Goal: Task Accomplishment & Management: Manage account settings

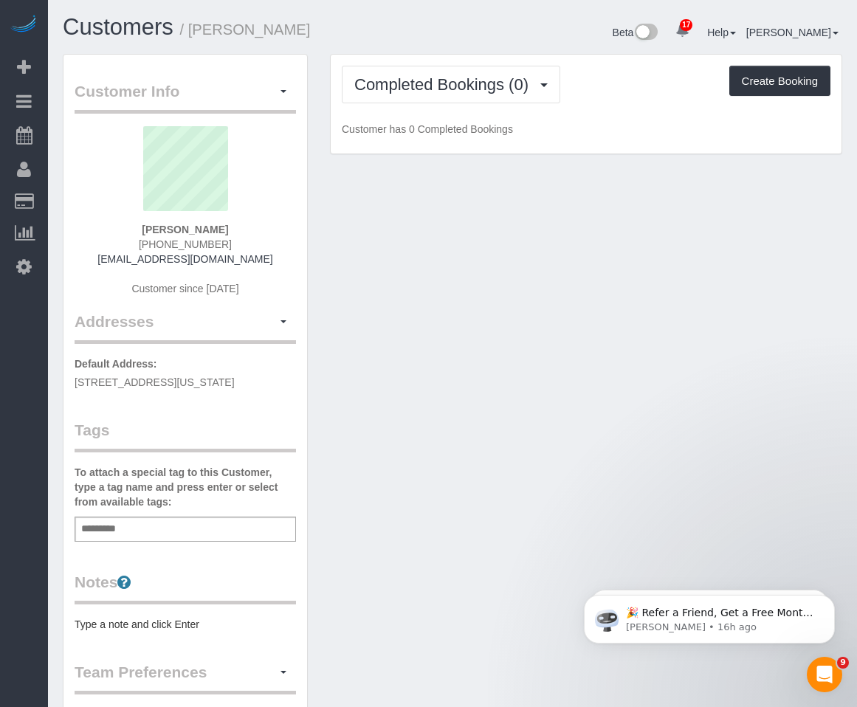
drag, startPoint x: 286, startPoint y: 383, endPoint x: 55, endPoint y: 380, distance: 230.4
click at [55, 380] on div "Customer Info Edit Contact Info Send Message Email Preferences Special Sales Ta…" at bounding box center [185, 549] width 267 height 990
copy span "20 West Street, Apt 38E, New York, NY 10004"
click at [281, 99] on button "button" at bounding box center [283, 91] width 25 height 23
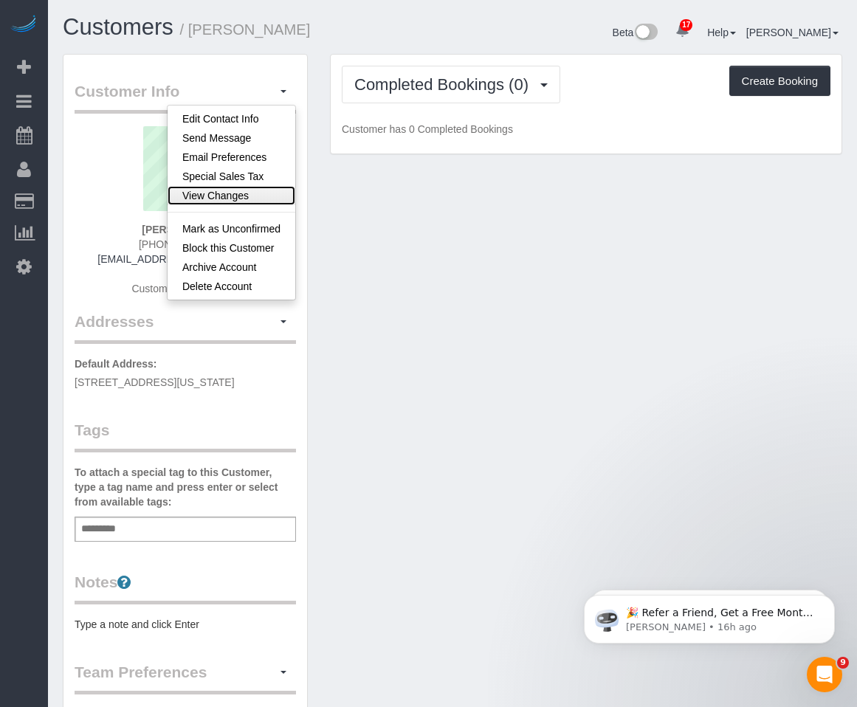
click at [227, 196] on link "View Changes" at bounding box center [232, 195] width 128 height 19
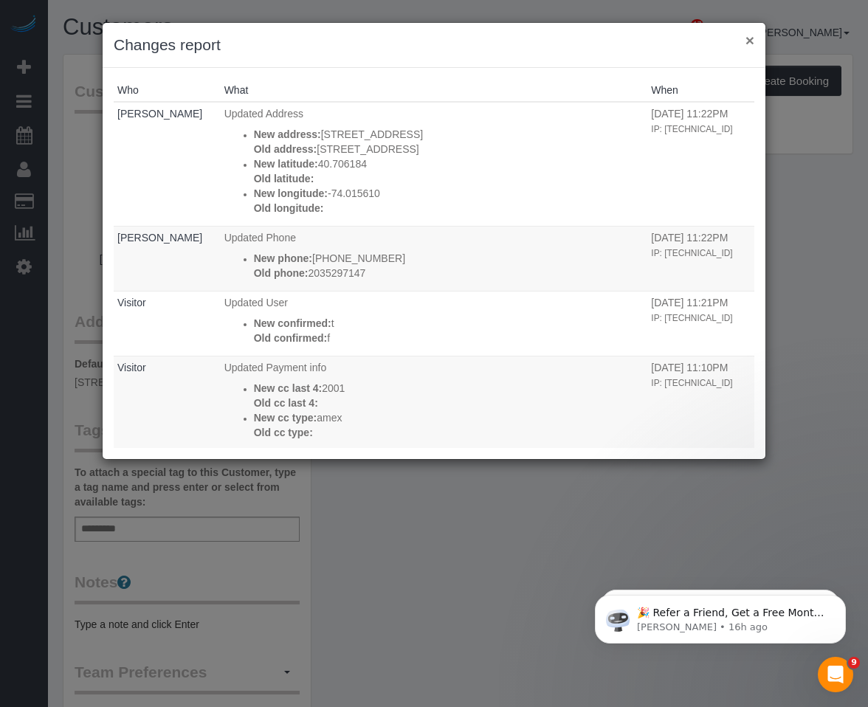
click at [746, 36] on button "×" at bounding box center [750, 40] width 9 height 16
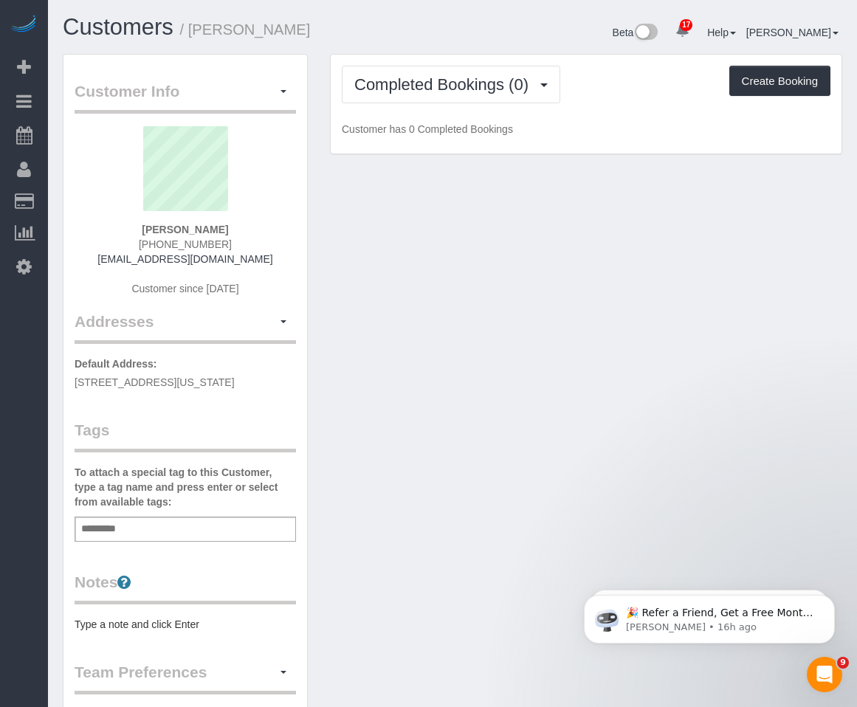
click at [150, 619] on pre "Type a note and click Enter" at bounding box center [186, 624] width 222 height 15
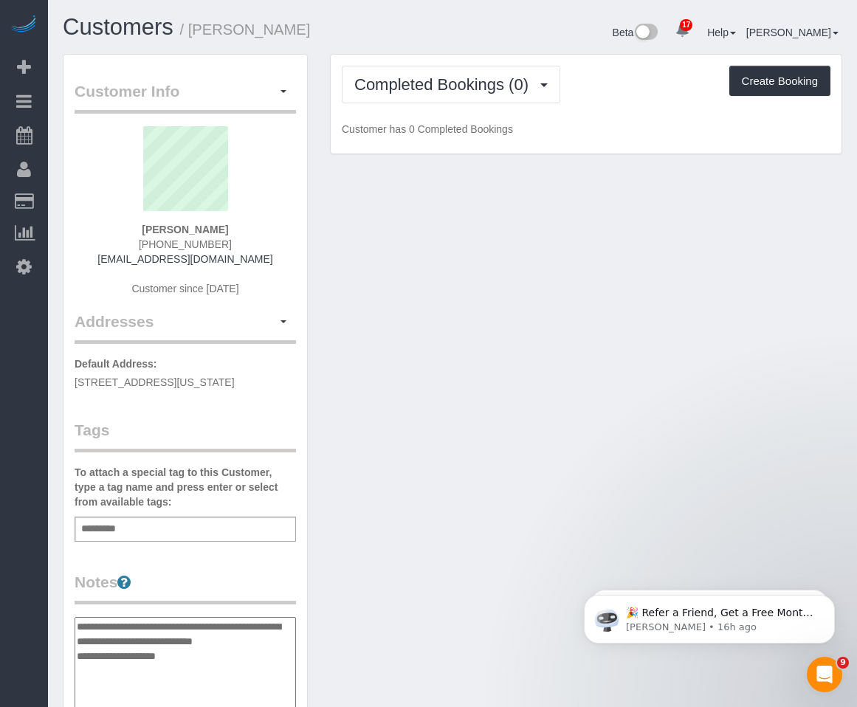
type textarea "**********"
click at [236, 532] on div "Add a tag" at bounding box center [186, 529] width 222 height 25
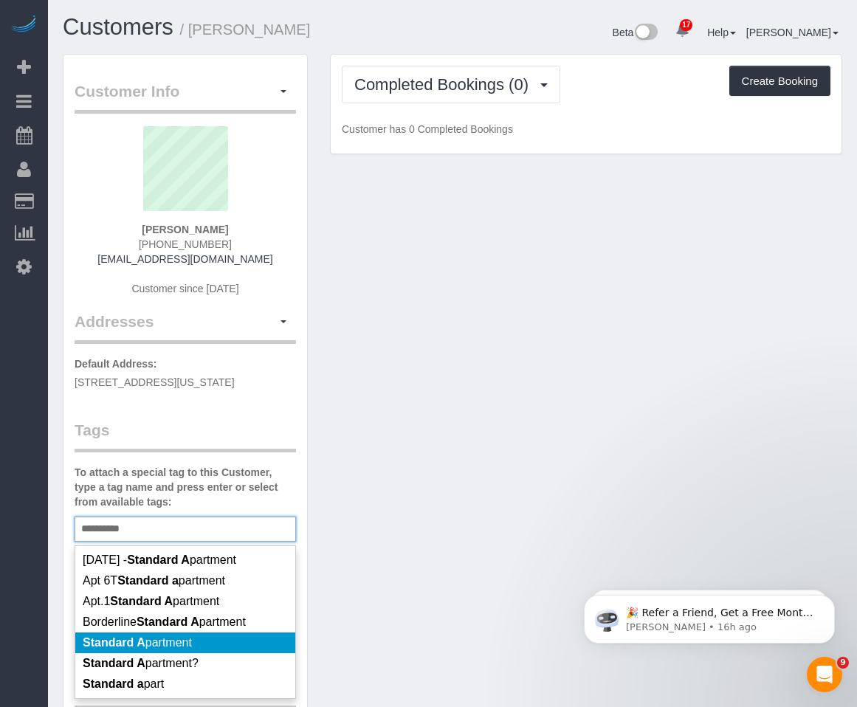
type input "**********"
click at [100, 639] on em "Standard A" at bounding box center [114, 643] width 63 height 13
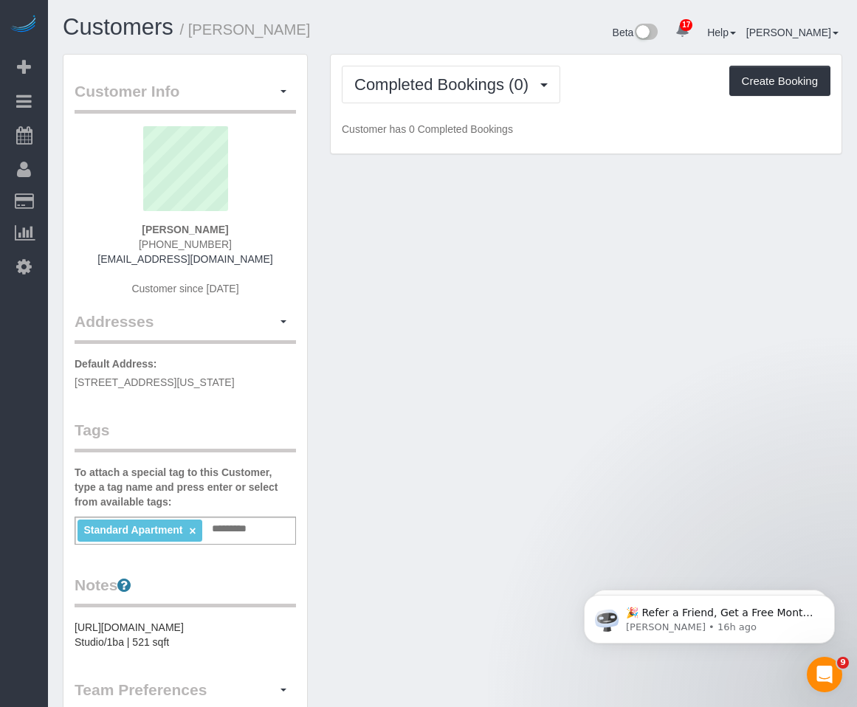
click at [566, 417] on div "Customer Info Edit Contact Info Send Message Email Preferences Special Sales Ta…" at bounding box center [453, 557] width 802 height 1007
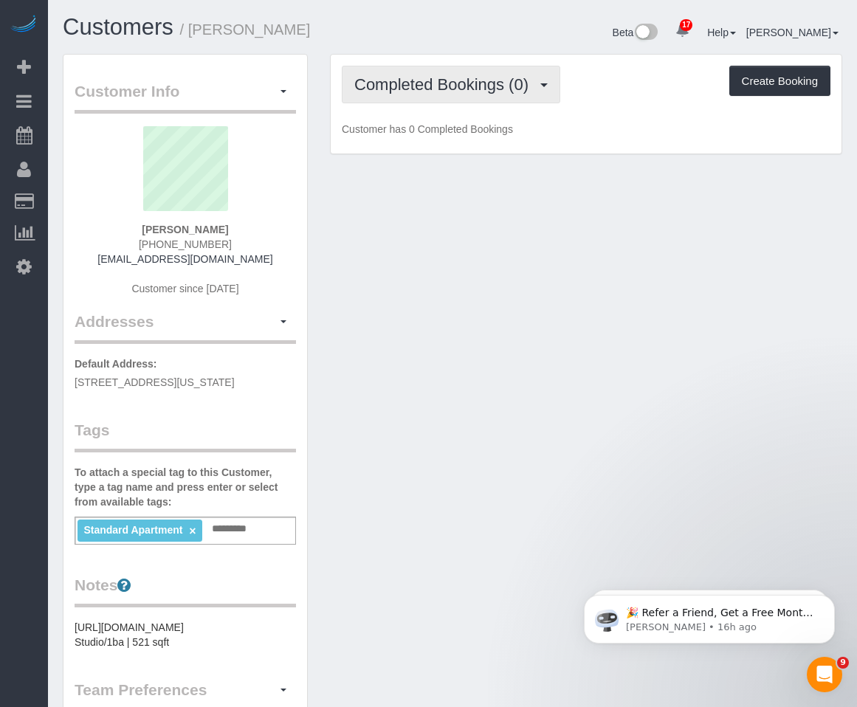
click at [373, 66] on button "Completed Bookings (0)" at bounding box center [451, 85] width 219 height 38
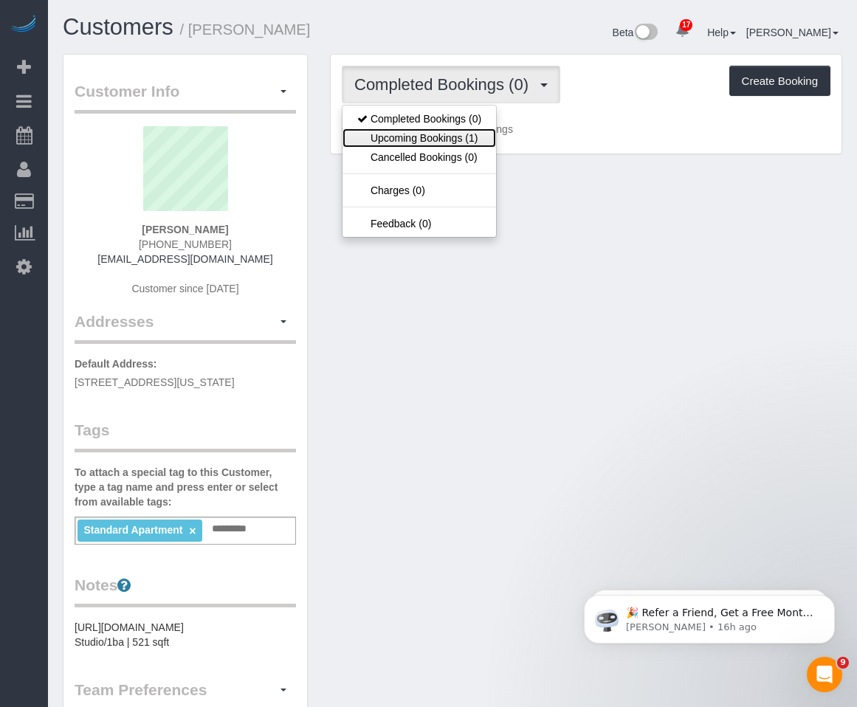
click at [378, 137] on link "Upcoming Bookings (1)" at bounding box center [420, 137] width 154 height 19
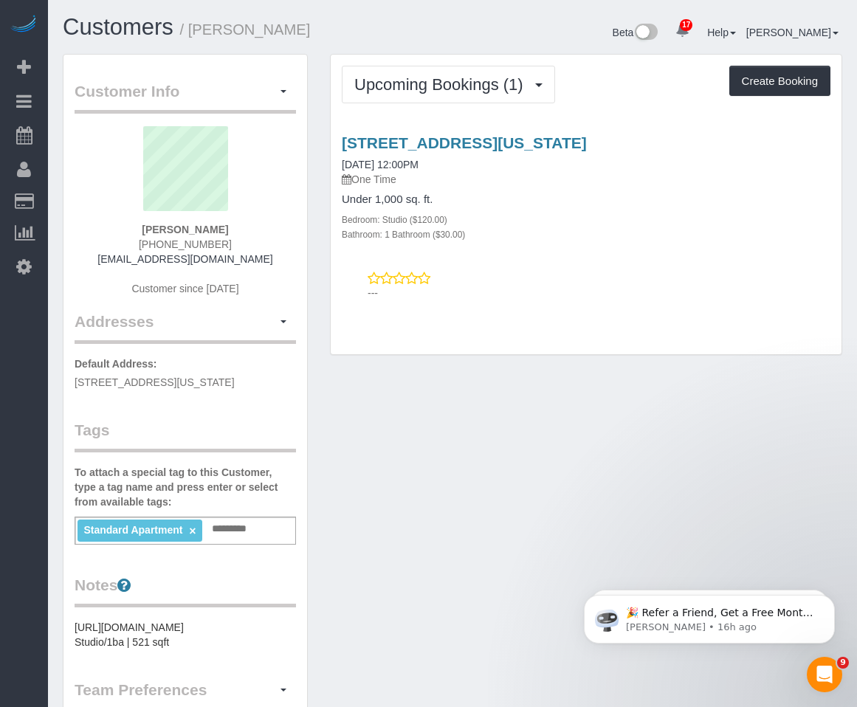
click at [486, 416] on div "Customer Info Edit Contact Info Send Message Email Preferences Special Sales Ta…" at bounding box center [453, 557] width 802 height 1007
click at [472, 142] on link "20 West Street, Apt 38e, 38e, New York, NY 10004" at bounding box center [464, 142] width 245 height 17
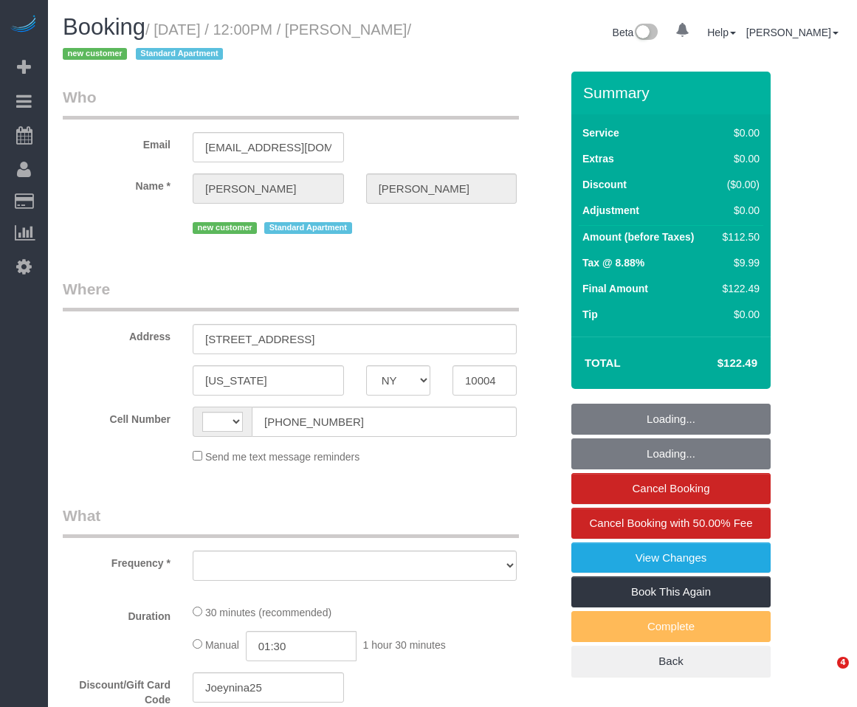
select select "NY"
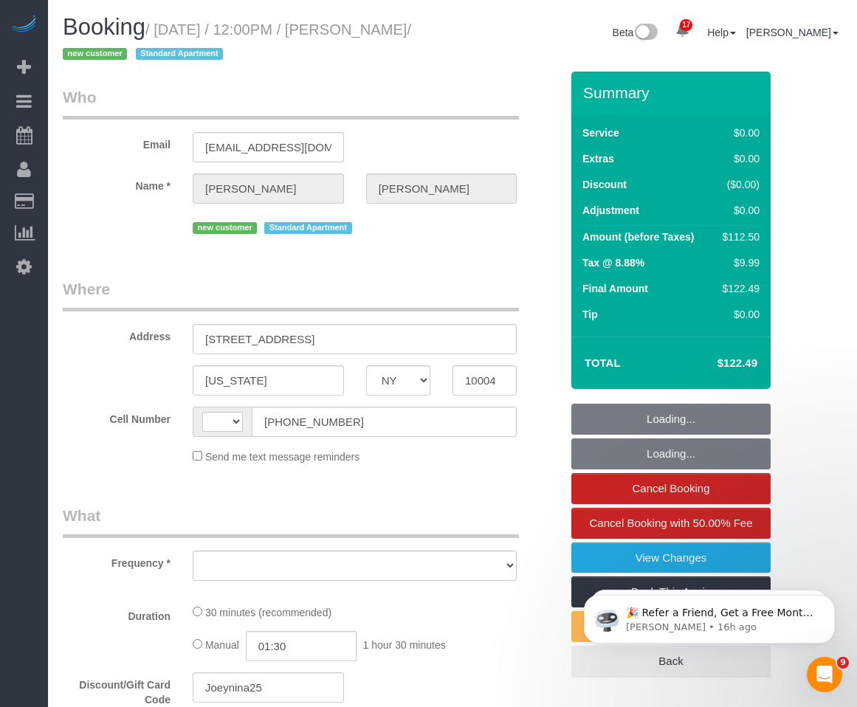
select select "string:[GEOGRAPHIC_DATA]"
select select "object:775"
select select "spot1"
select select "number:59"
select select "number:72"
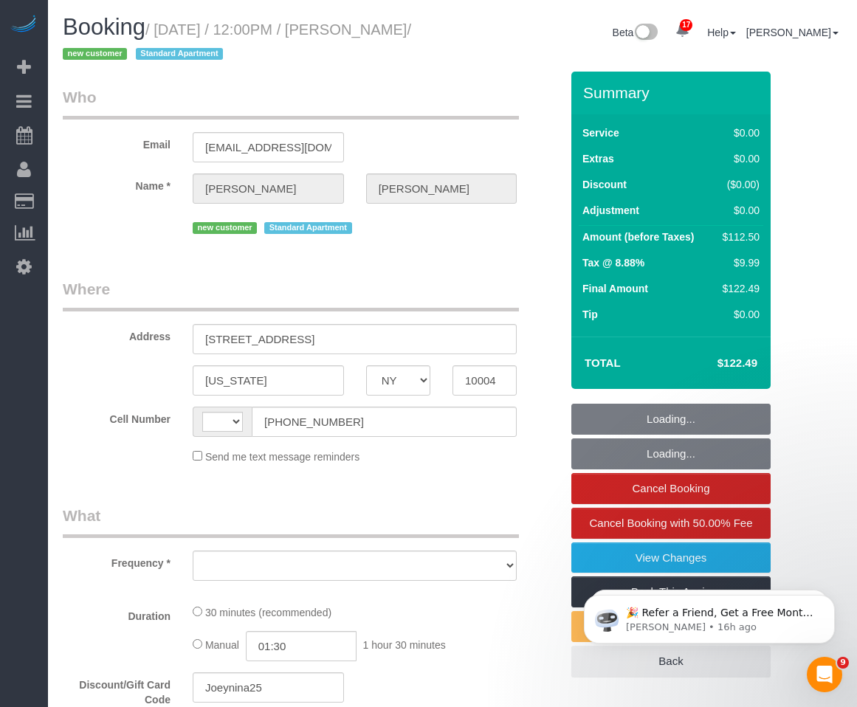
select select "number:15"
select select "number:6"
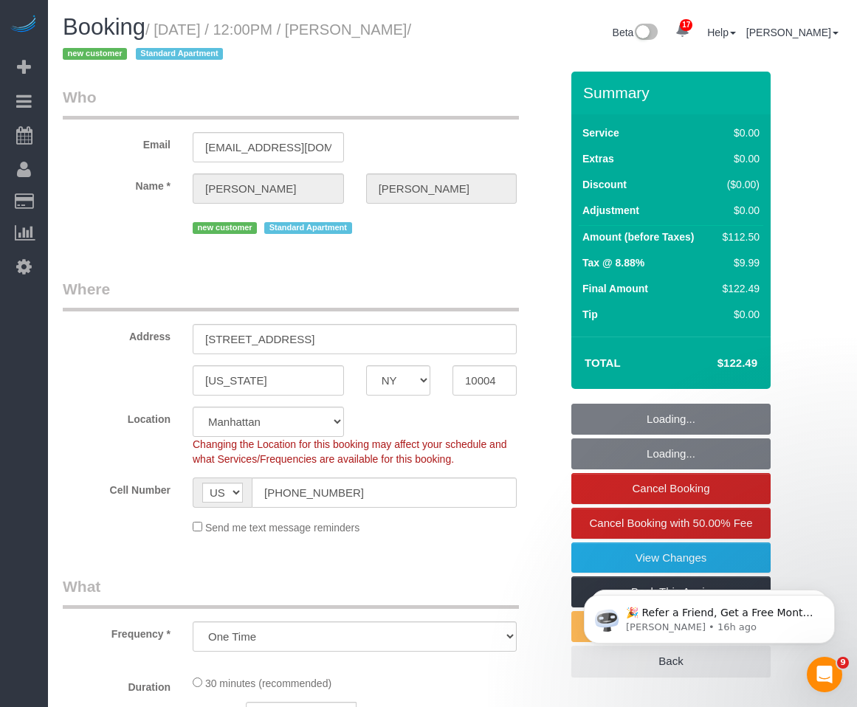
select select "string:stripe-pm_1S6NNC4VGloSiKo7bjlwWNM0"
select select "object:1455"
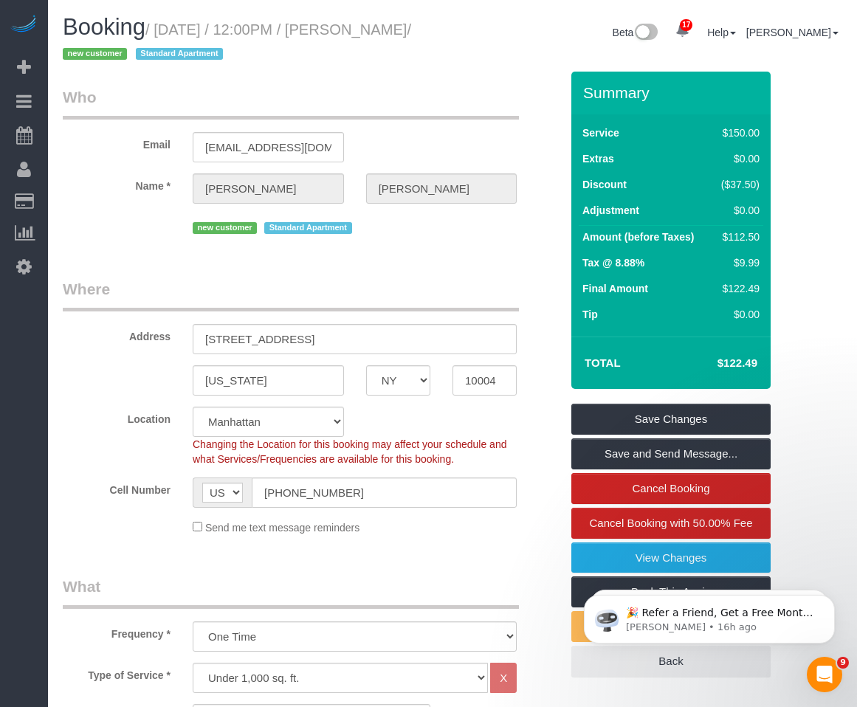
click at [341, 335] on input "[STREET_ADDRESS]" at bounding box center [355, 339] width 324 height 30
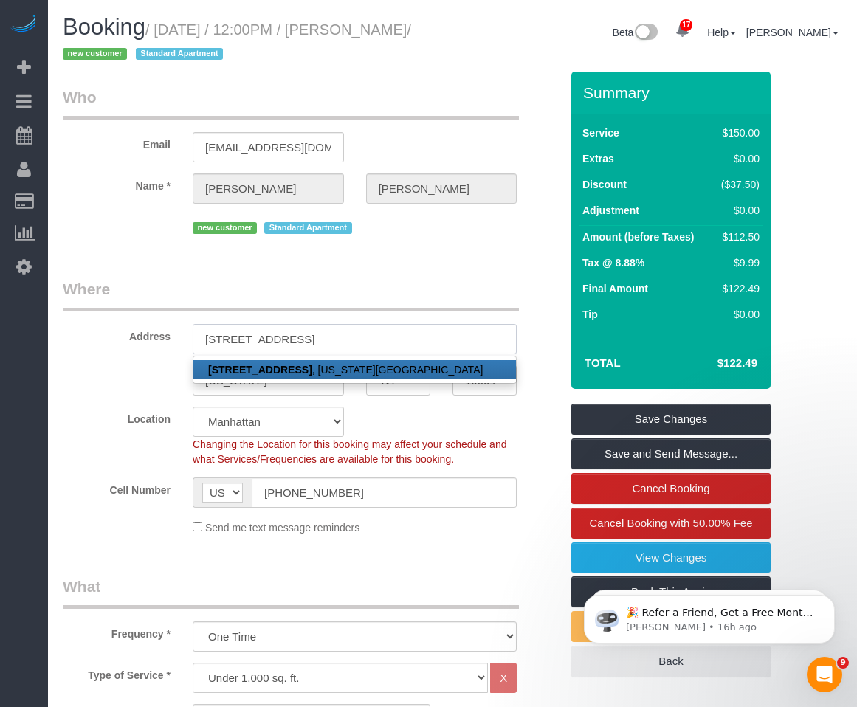
type input "[STREET_ADDRESS]"
click at [354, 364] on link "[STREET_ADDRESS][US_STATE]" at bounding box center [354, 369] width 323 height 19
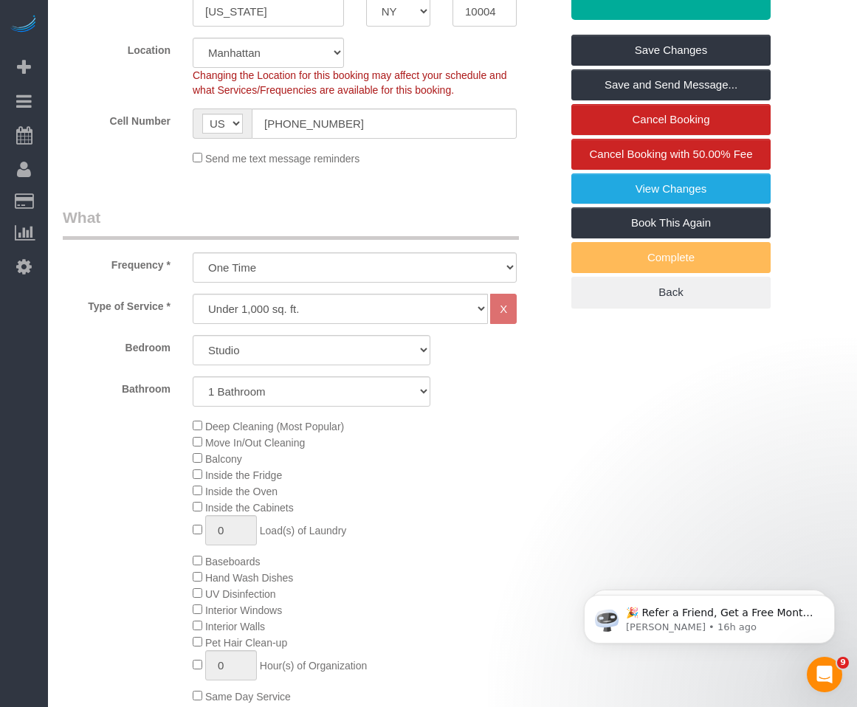
scroll to position [812, 0]
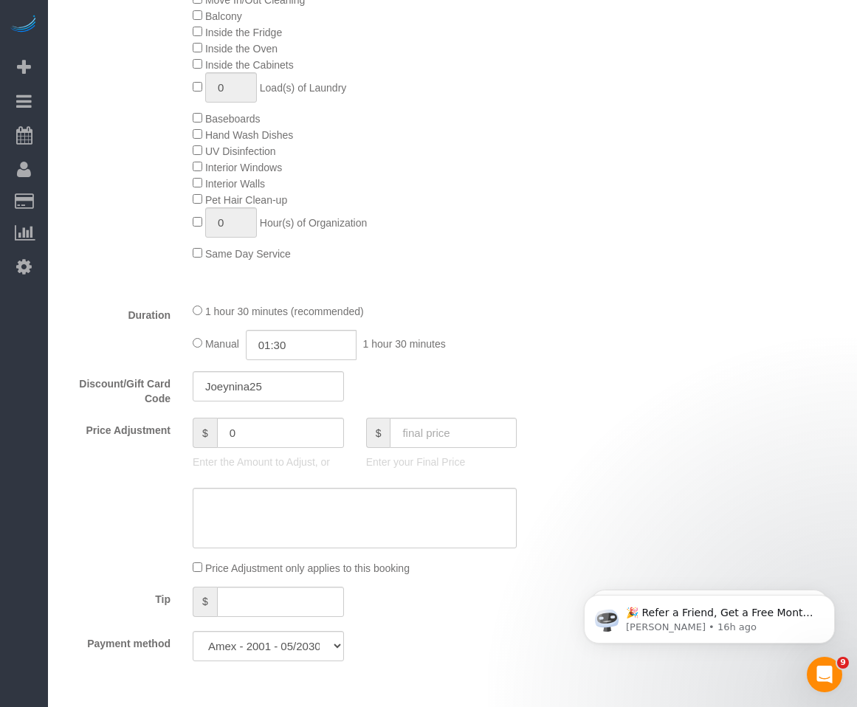
drag, startPoint x: 1854, startPoint y: 90, endPoint x: 1775, endPoint y: 104, distance: 80.2
click at [762, 199] on div "Who Email [EMAIL_ADDRESS][DOMAIN_NAME] Name * [PERSON_NAME] new customer Standa…" at bounding box center [453, 514] width 780 height 2511
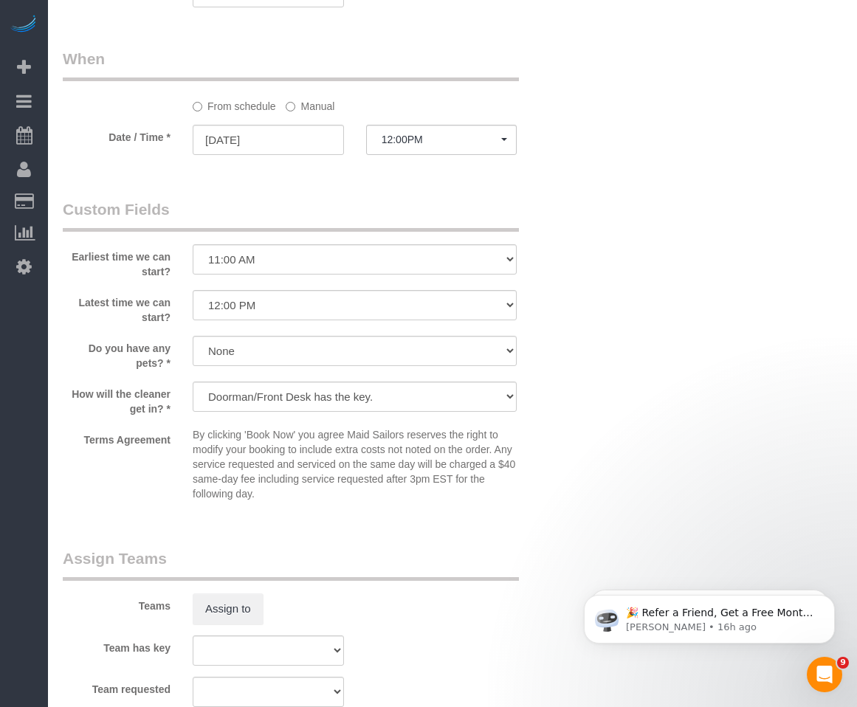
scroll to position [1551, 0]
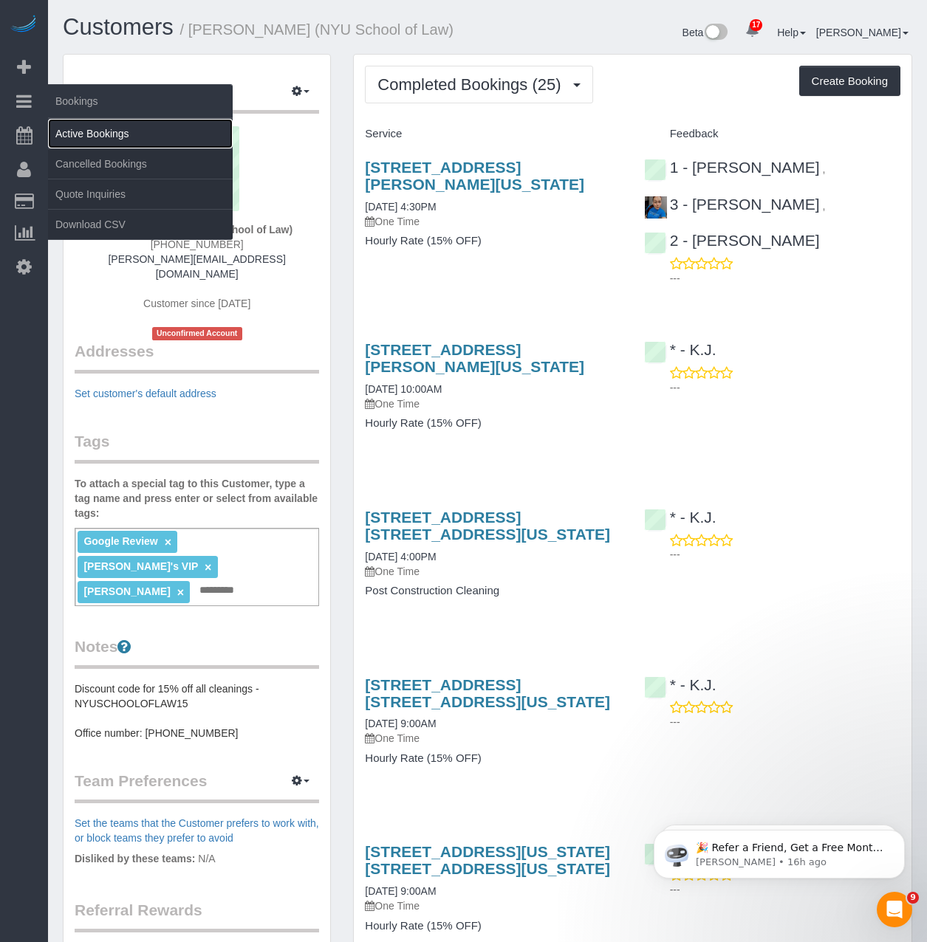
click at [88, 136] on link "Active Bookings" at bounding box center [140, 134] width 185 height 30
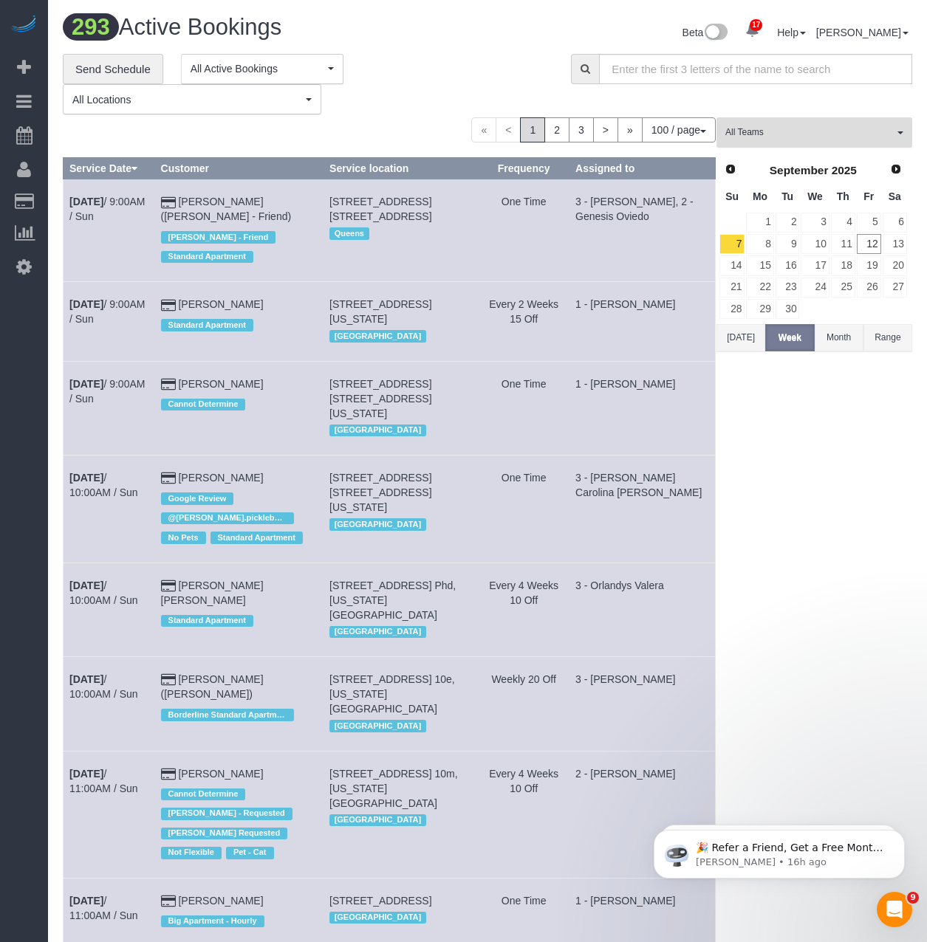
click at [842, 131] on span "All Teams" at bounding box center [809, 132] width 168 height 13
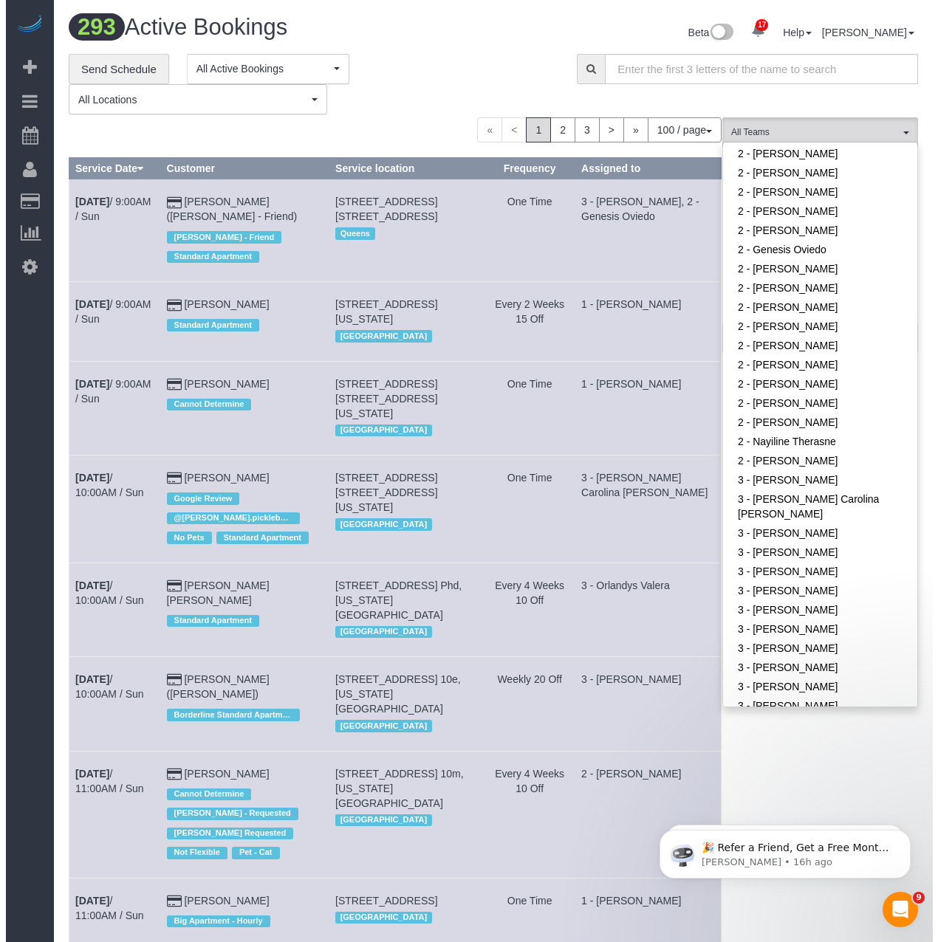
scroll to position [886, 0]
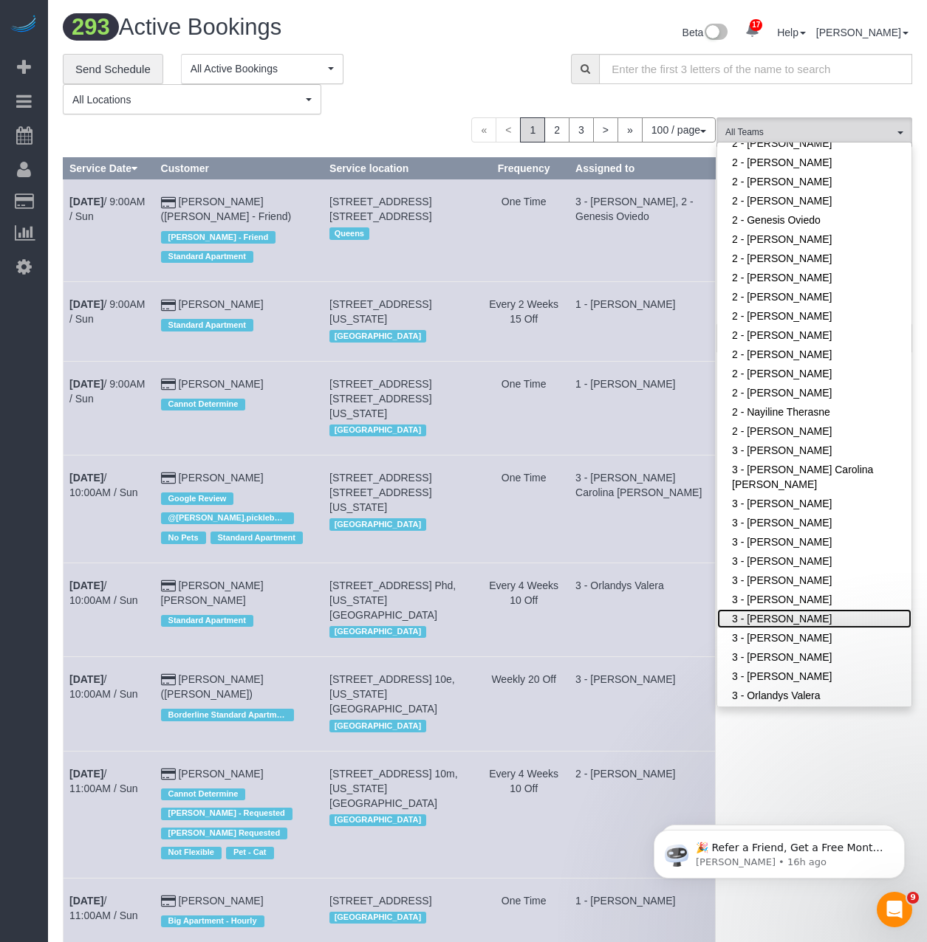
click at [818, 621] on link "3 - [PERSON_NAME]" at bounding box center [814, 618] width 194 height 19
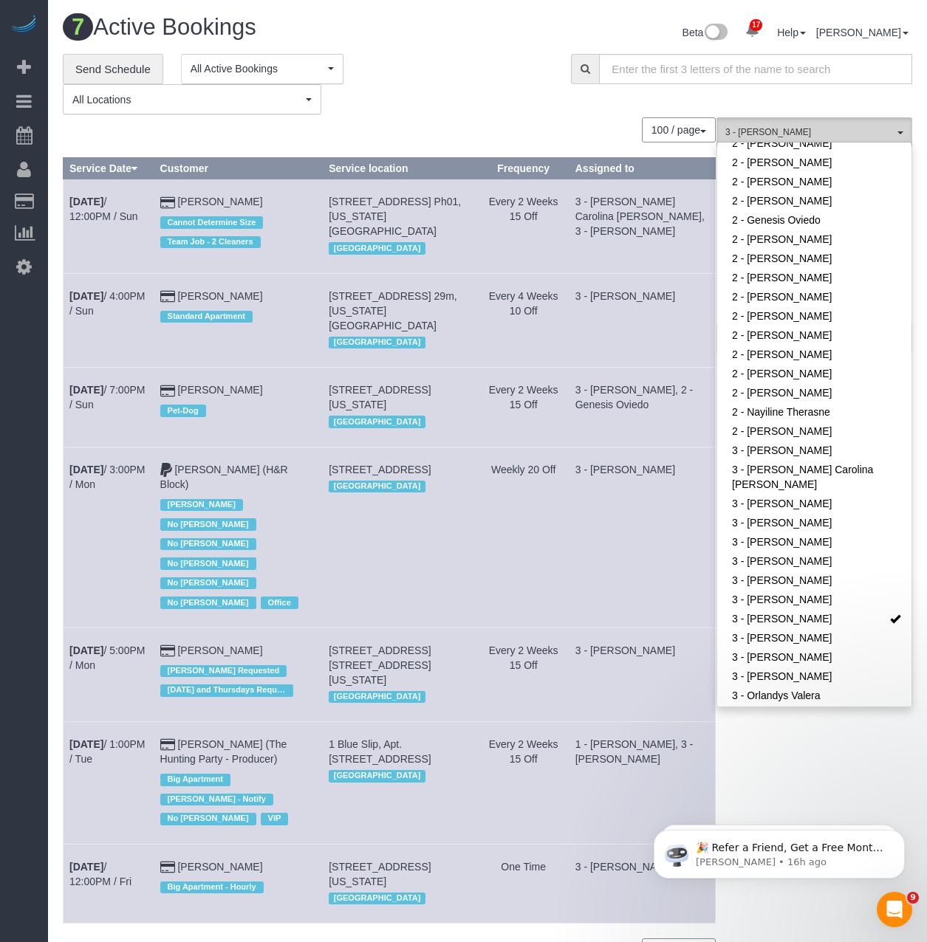
drag, startPoint x: 527, startPoint y: 117, endPoint x: 754, endPoint y: 136, distance: 228.3
click at [527, 116] on div "**********" at bounding box center [487, 516] width 849 height 925
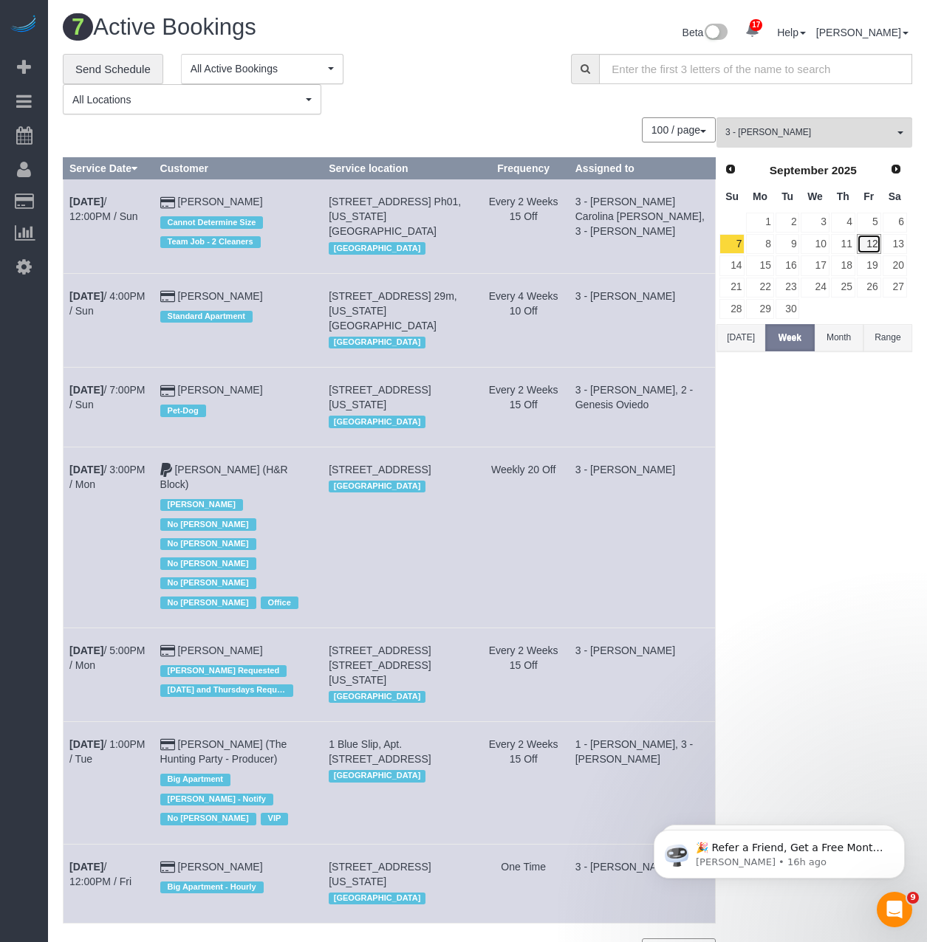
click at [864, 244] on link "12" at bounding box center [869, 244] width 24 height 20
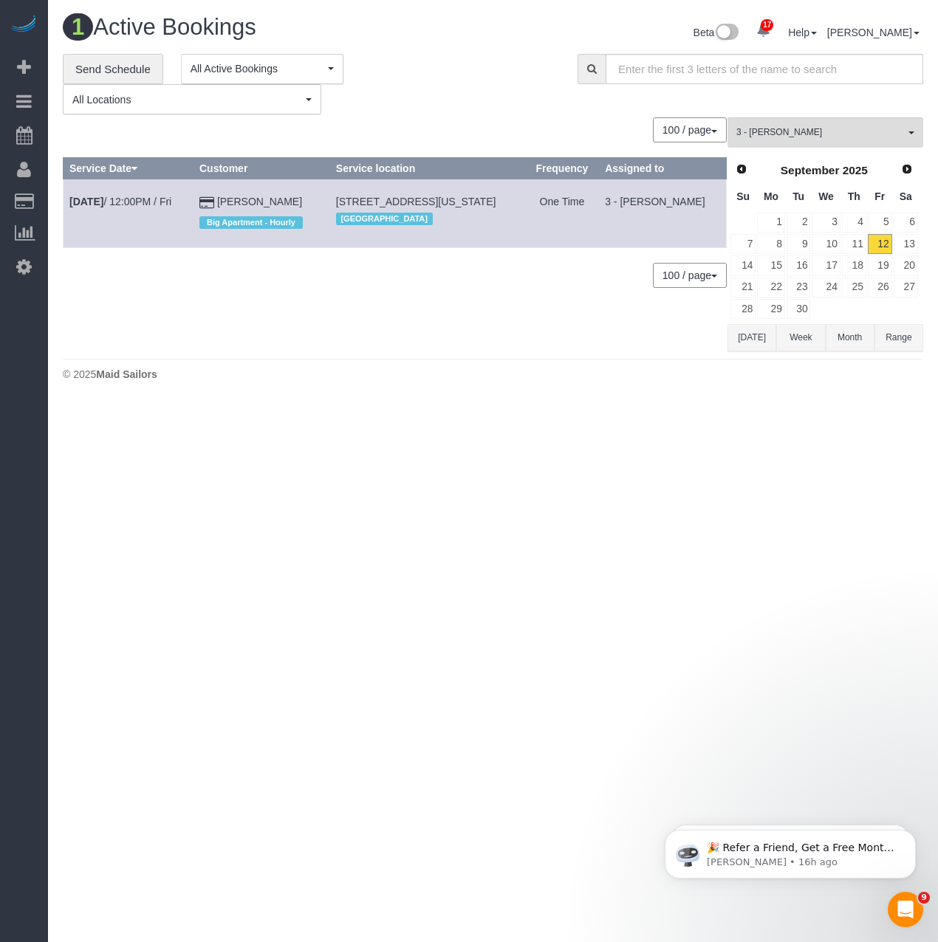
click at [313, 489] on body "17 Beta Your Notifications You have 0 alerts × You have 7 to charge for 09/11/2…" at bounding box center [469, 471] width 938 height 942
click at [314, 408] on body "17 Beta Your Notifications You have 0 alerts × You have 7 to charge for 09/11/2…" at bounding box center [469, 471] width 938 height 942
click at [803, 131] on span "3 - [PERSON_NAME]" at bounding box center [820, 132] width 168 height 13
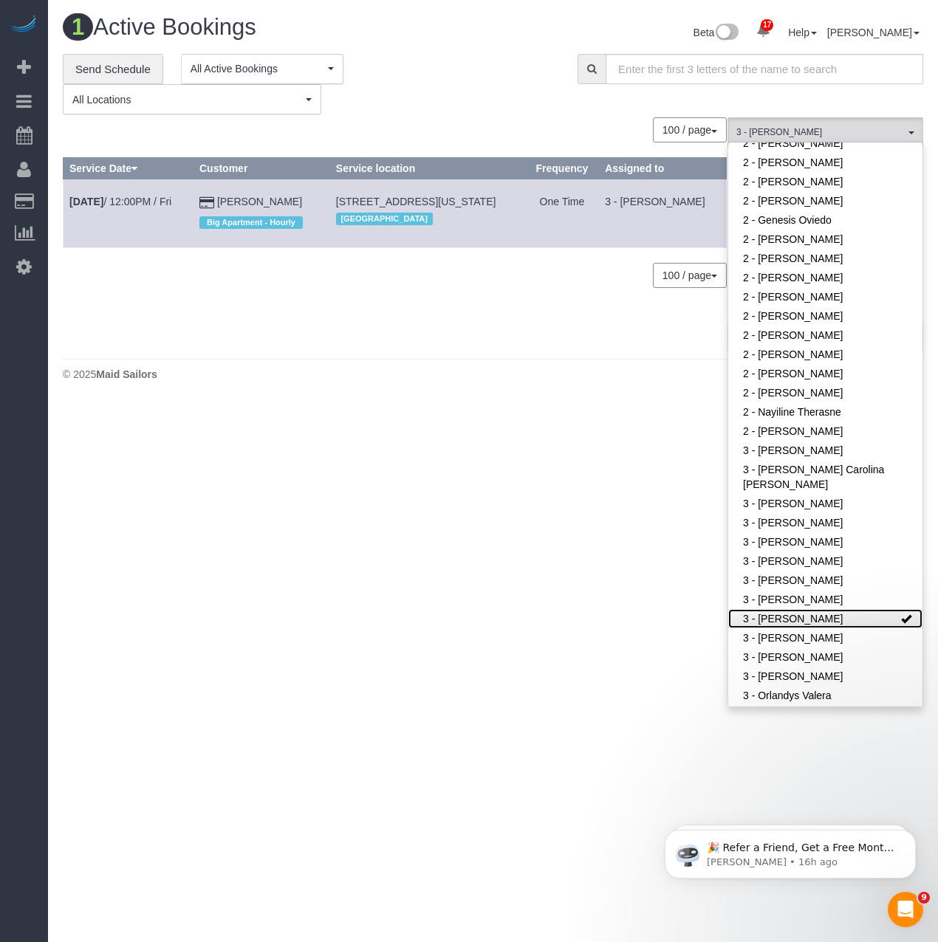
click at [764, 626] on link "3 - [PERSON_NAME]" at bounding box center [825, 618] width 194 height 19
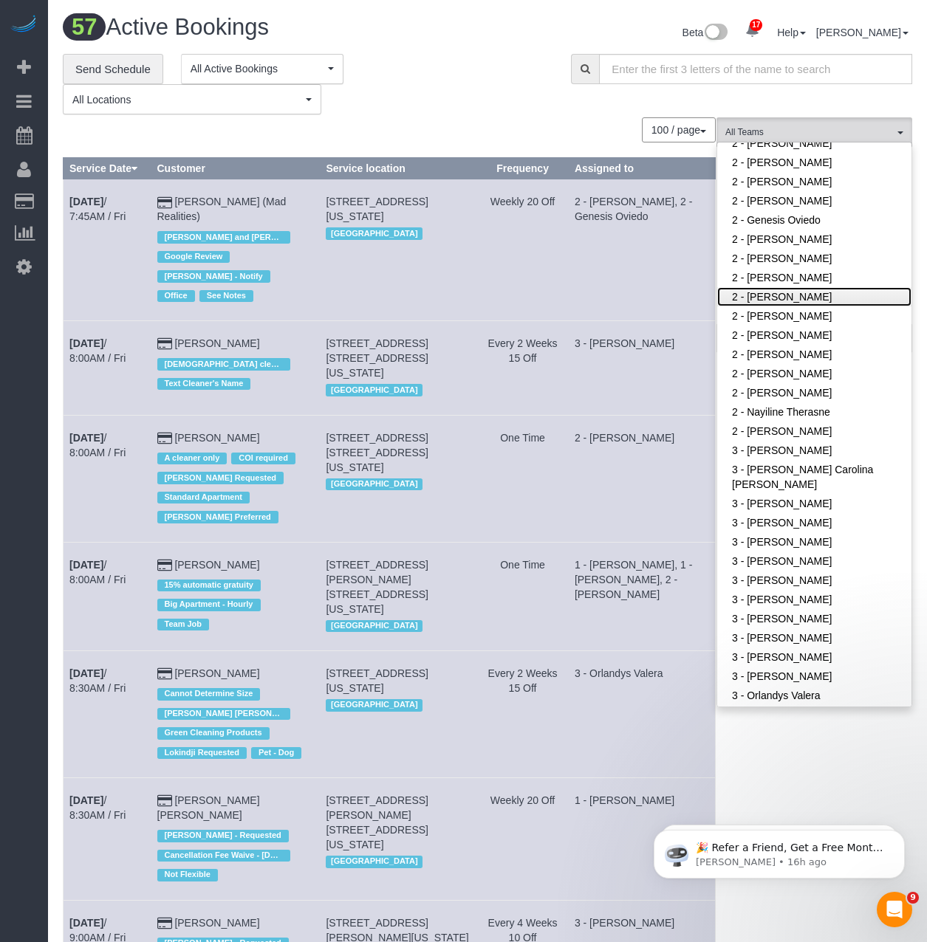
click at [781, 288] on link "2 - [PERSON_NAME]" at bounding box center [814, 296] width 194 height 19
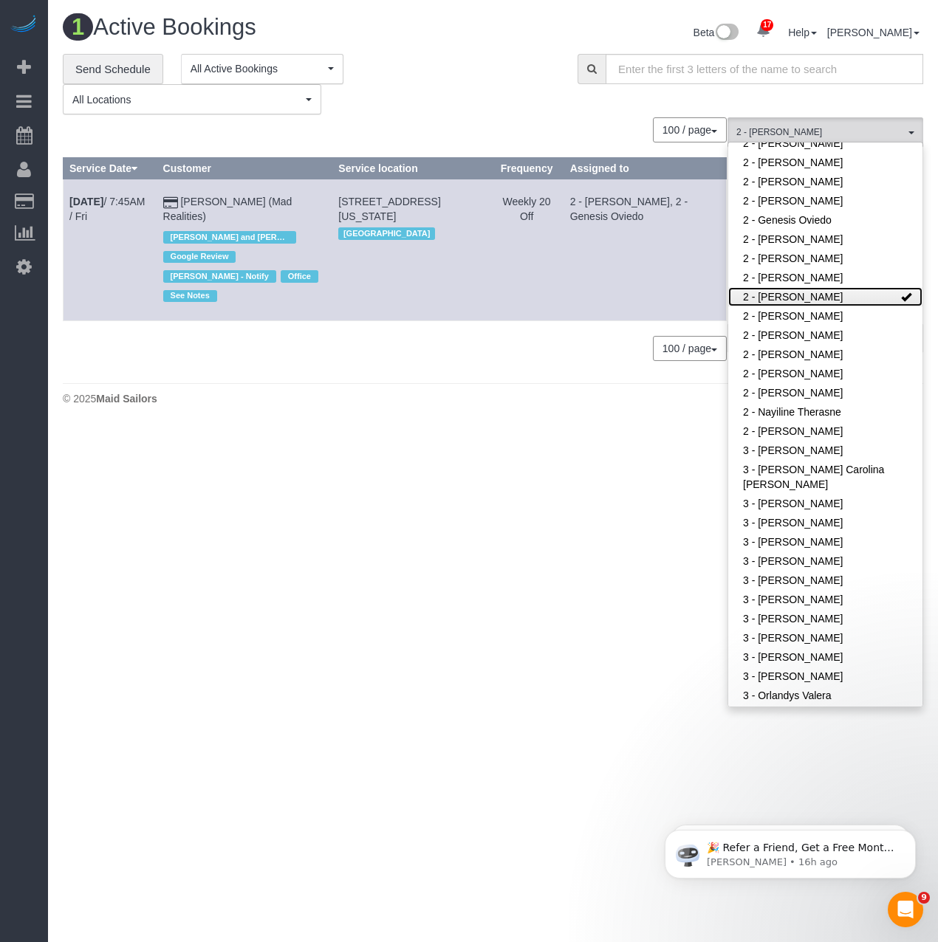
click at [811, 296] on link "2 - [PERSON_NAME]" at bounding box center [825, 296] width 194 height 19
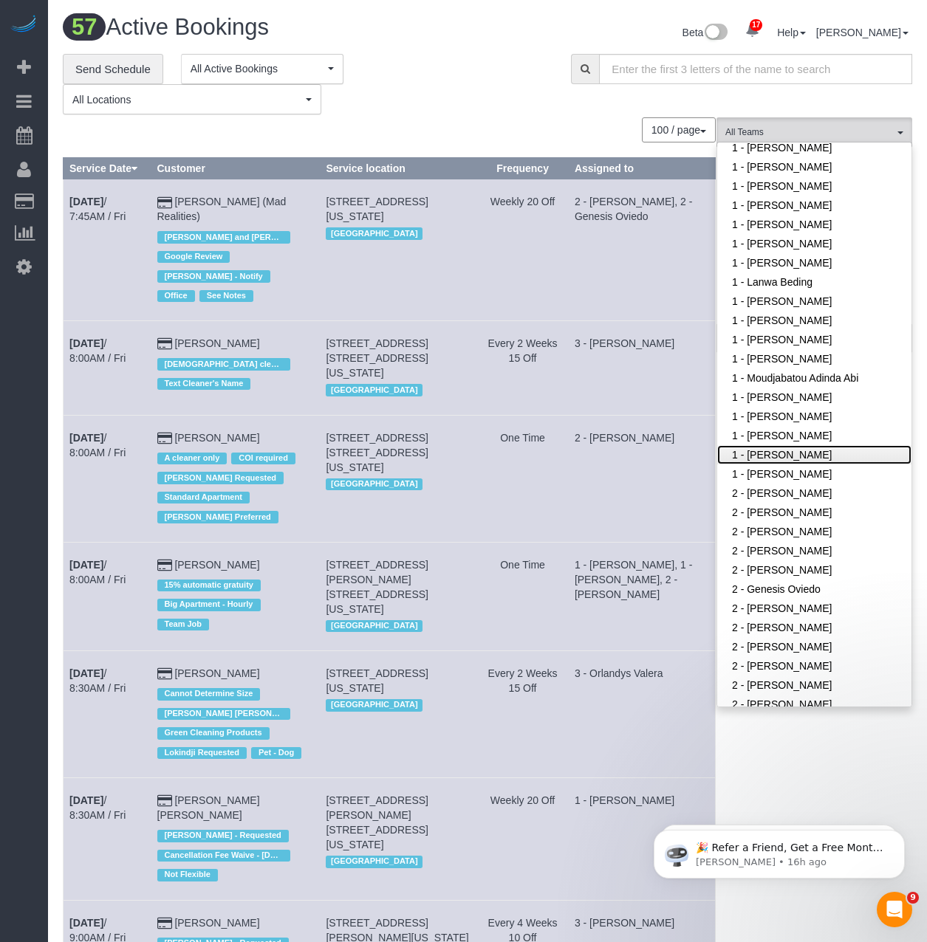
click at [813, 450] on link "1 - [PERSON_NAME]" at bounding box center [814, 454] width 194 height 19
